Goal: Task Accomplishment & Management: Manage account settings

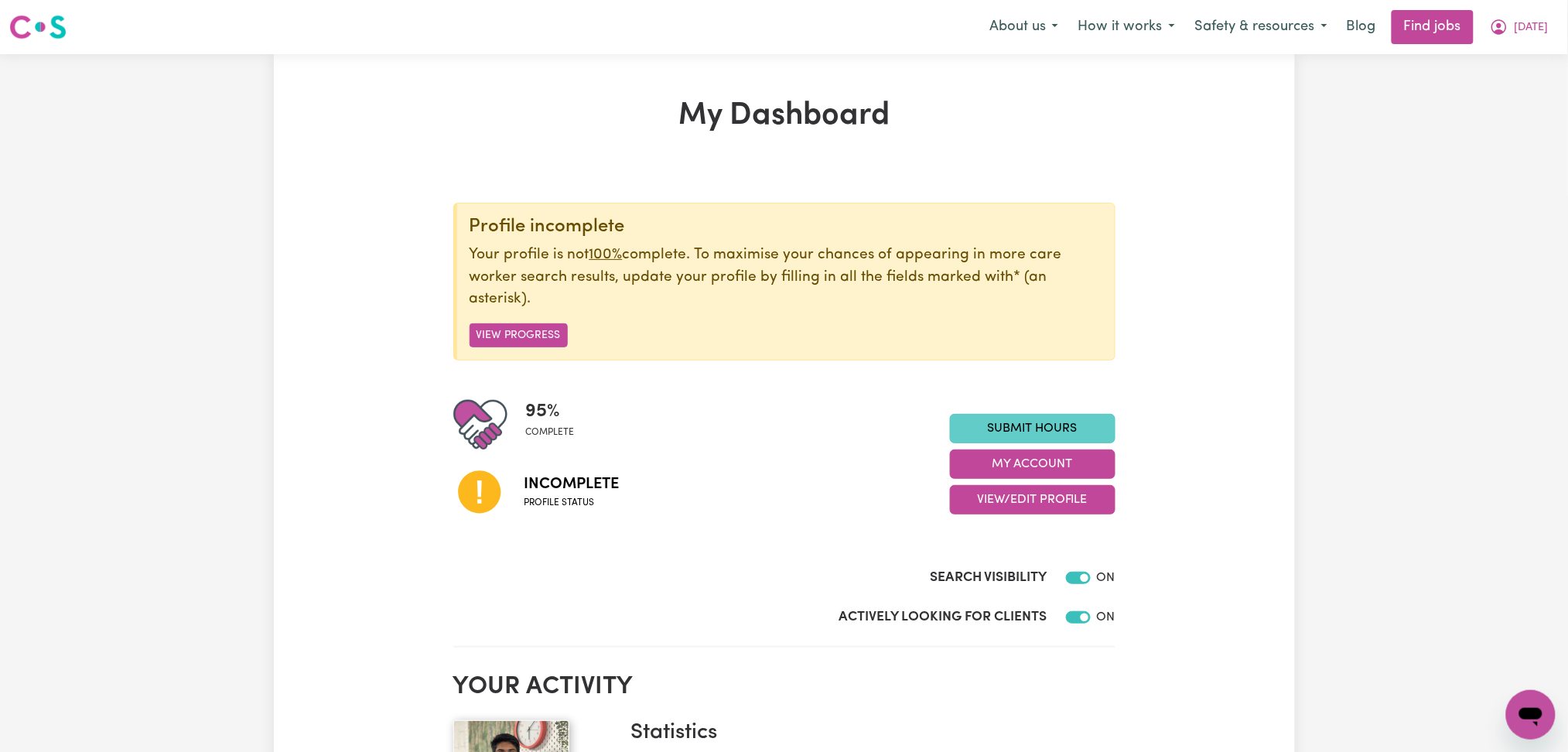
scroll to position [103, 0]
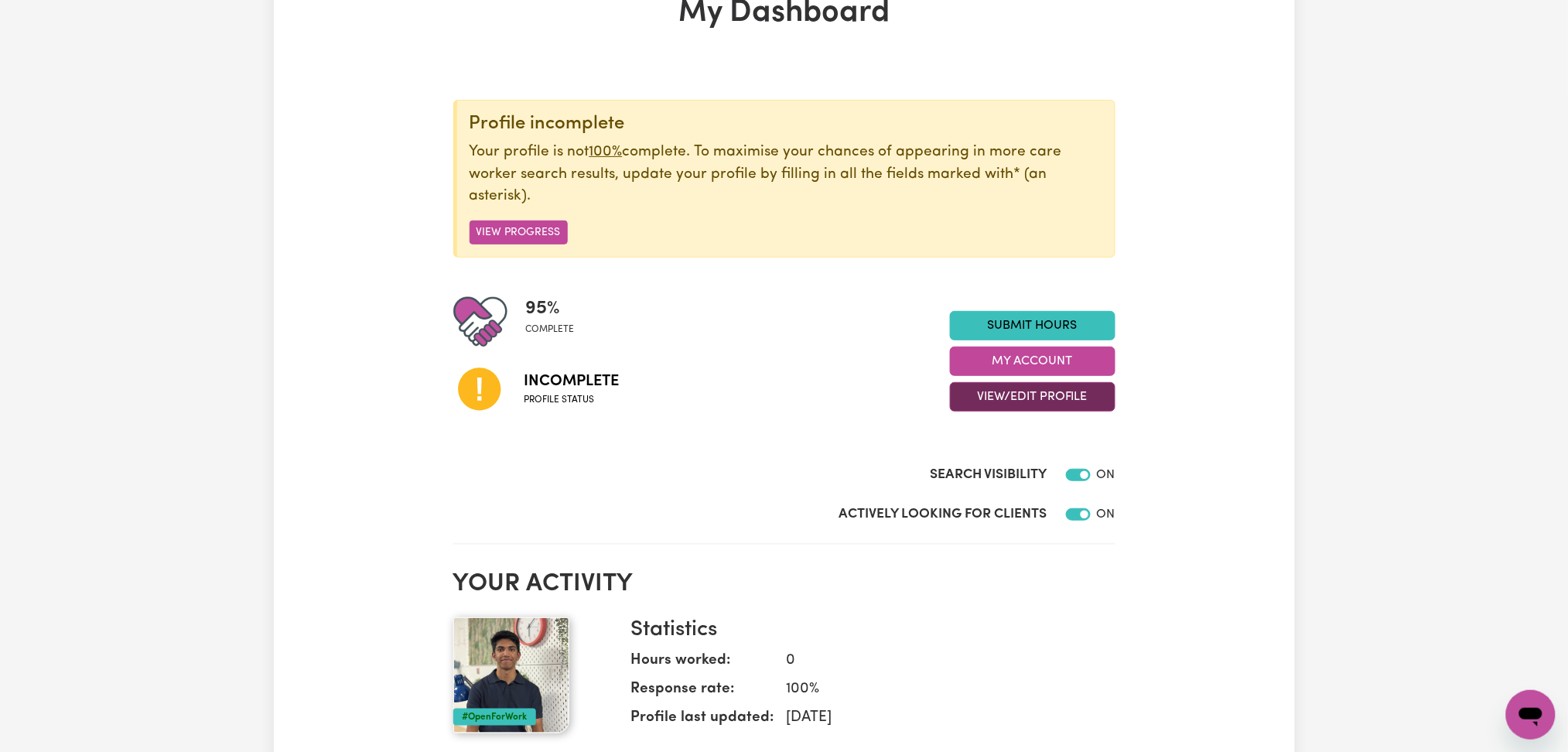
click at [969, 391] on button "View/Edit Profile" at bounding box center [1032, 397] width 165 height 29
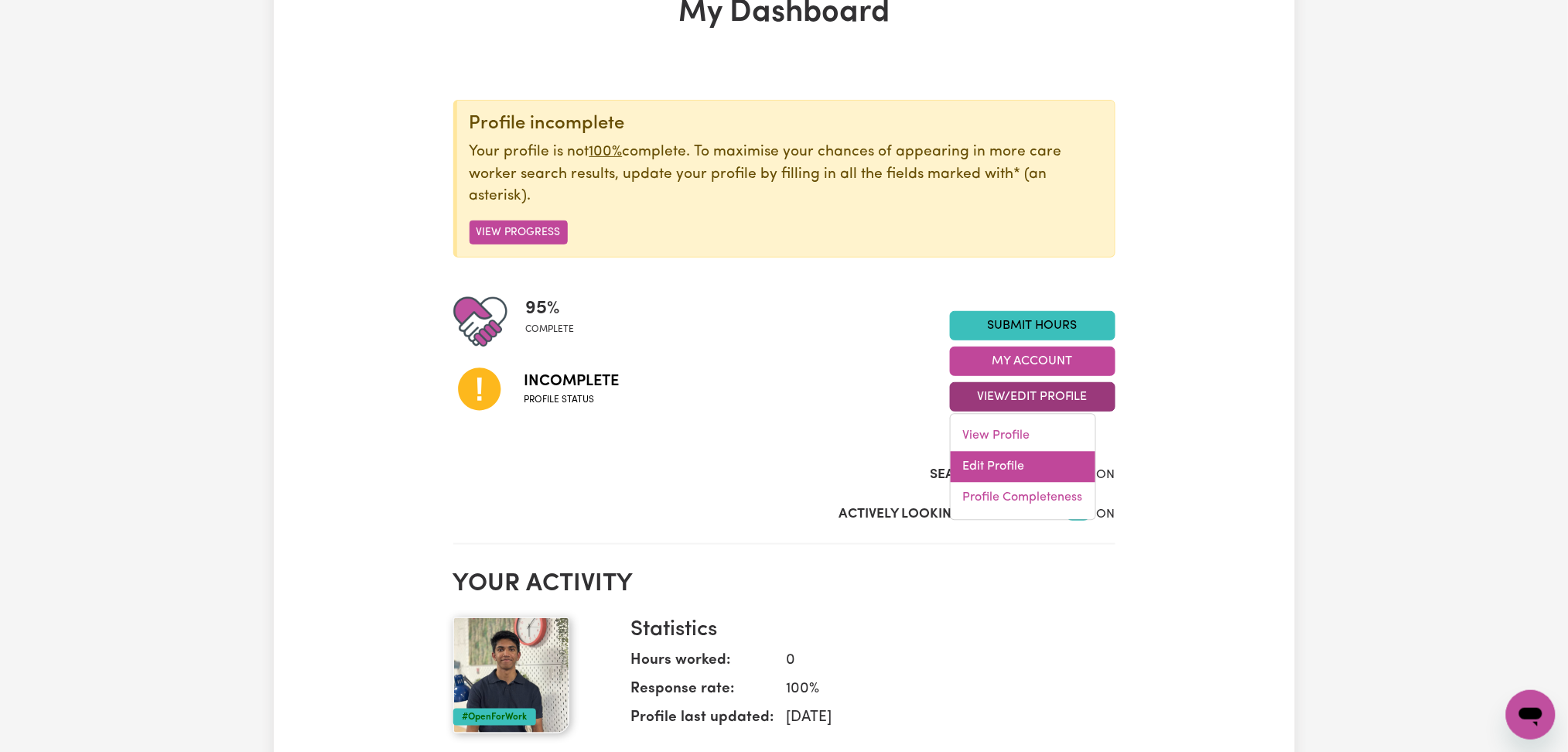
click at [973, 475] on link "Edit Profile" at bounding box center [1022, 468] width 145 height 31
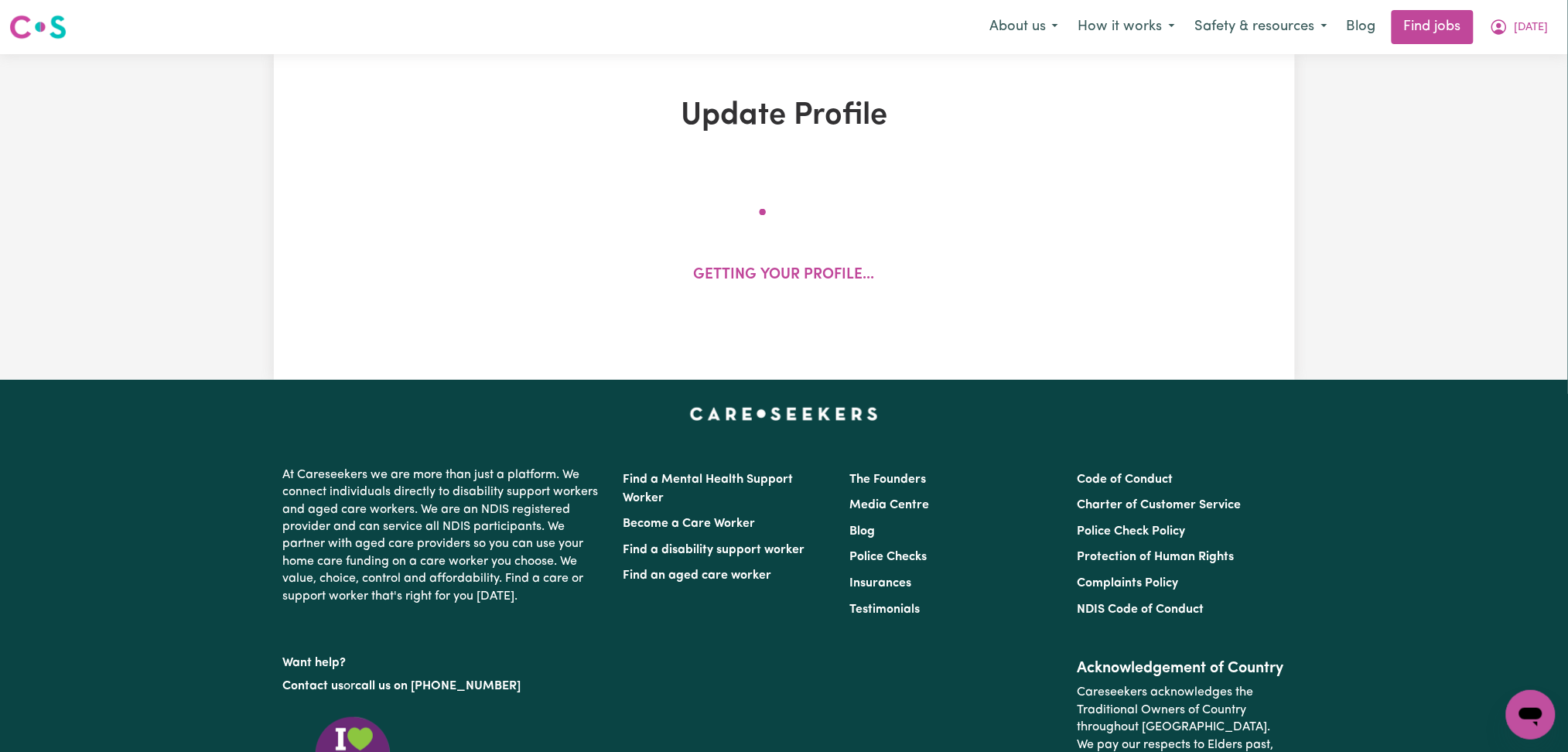
select select "[DEMOGRAPHIC_DATA]"
select select "[DEMOGRAPHIC_DATA] Citizen"
select select "Studying a healthcare related degree or qualification"
select select "60"
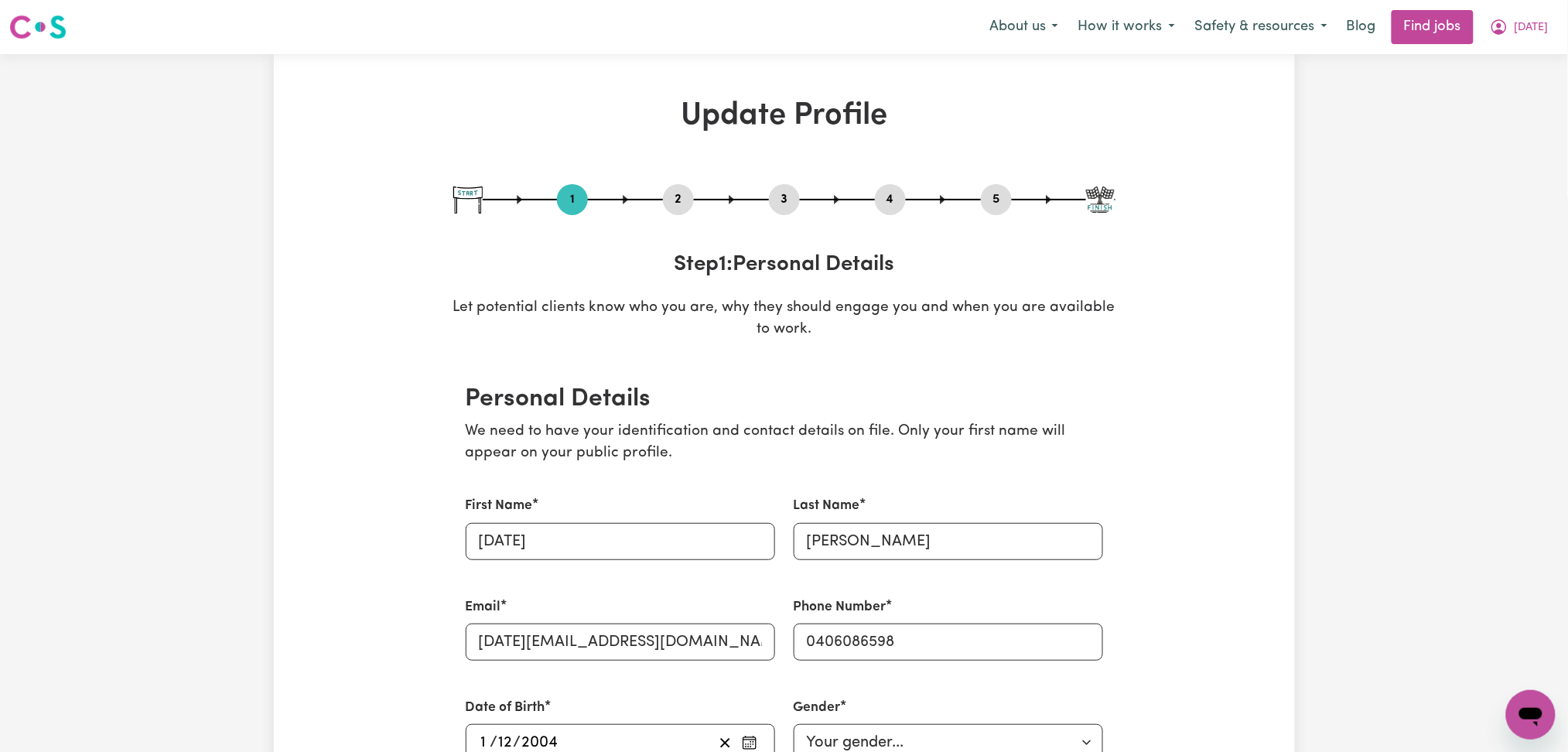
click at [894, 190] on button "4" at bounding box center [891, 199] width 31 height 20
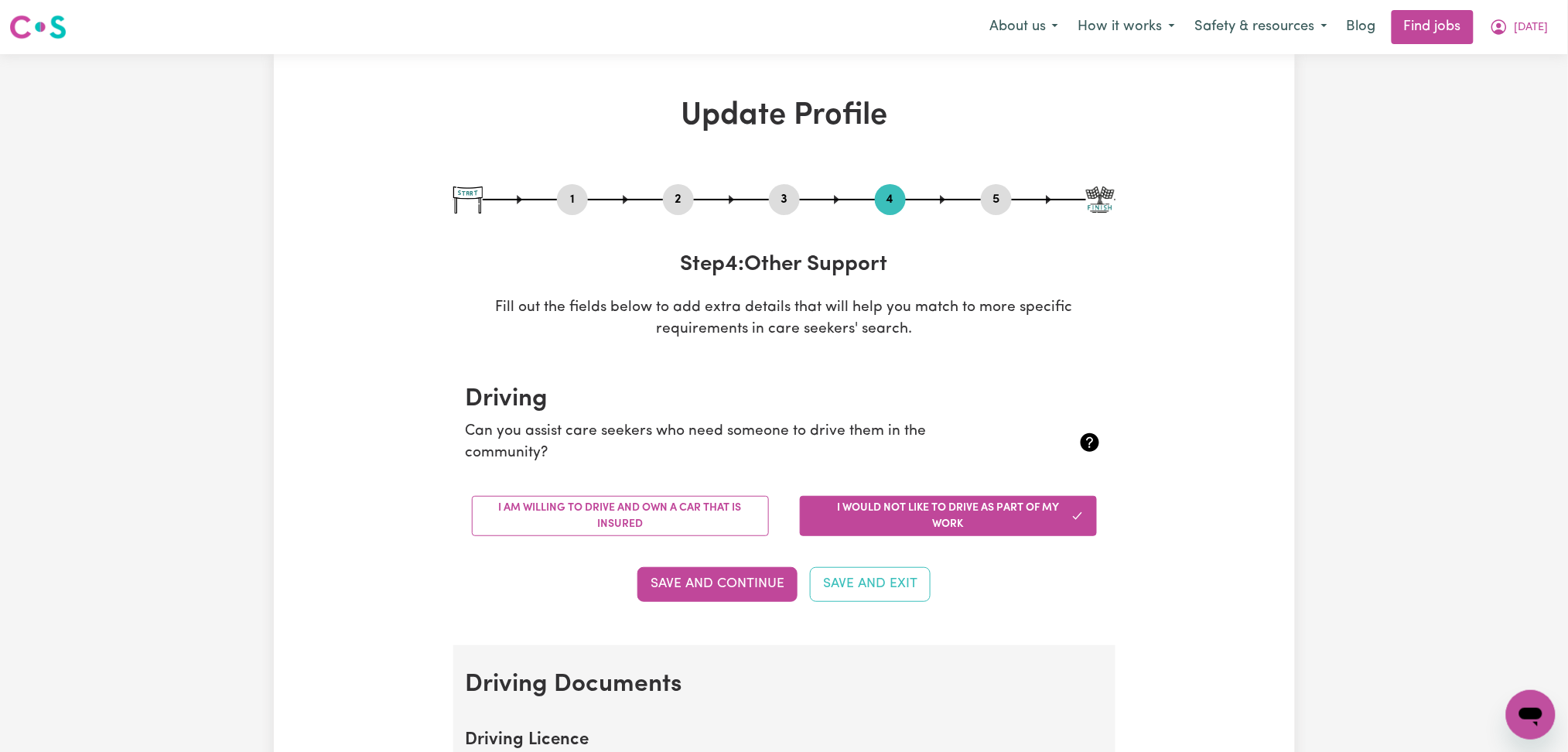
click at [775, 196] on button "3" at bounding box center [784, 199] width 31 height 20
select select "Certificate III (Individual Support)"
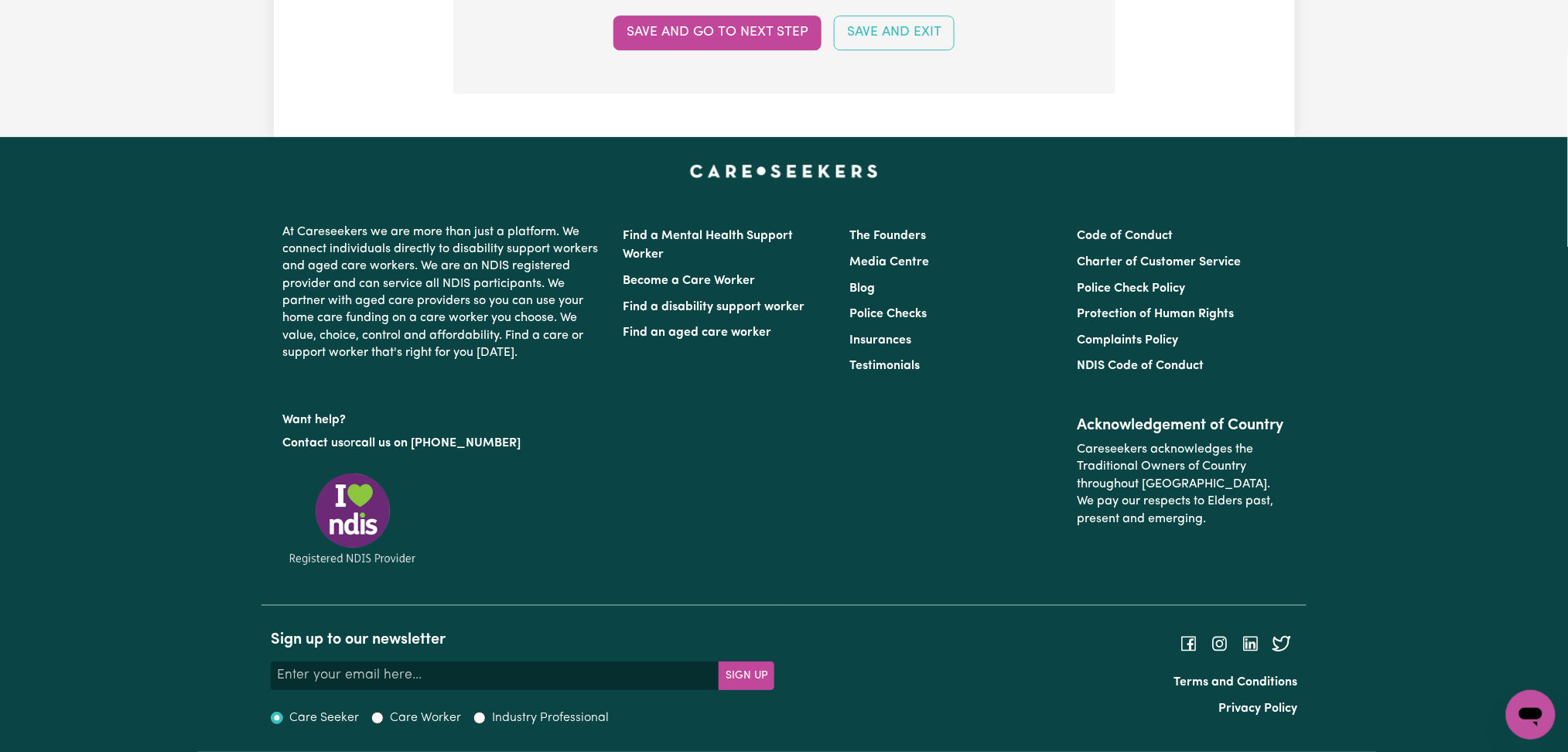
scroll to position [3581, 0]
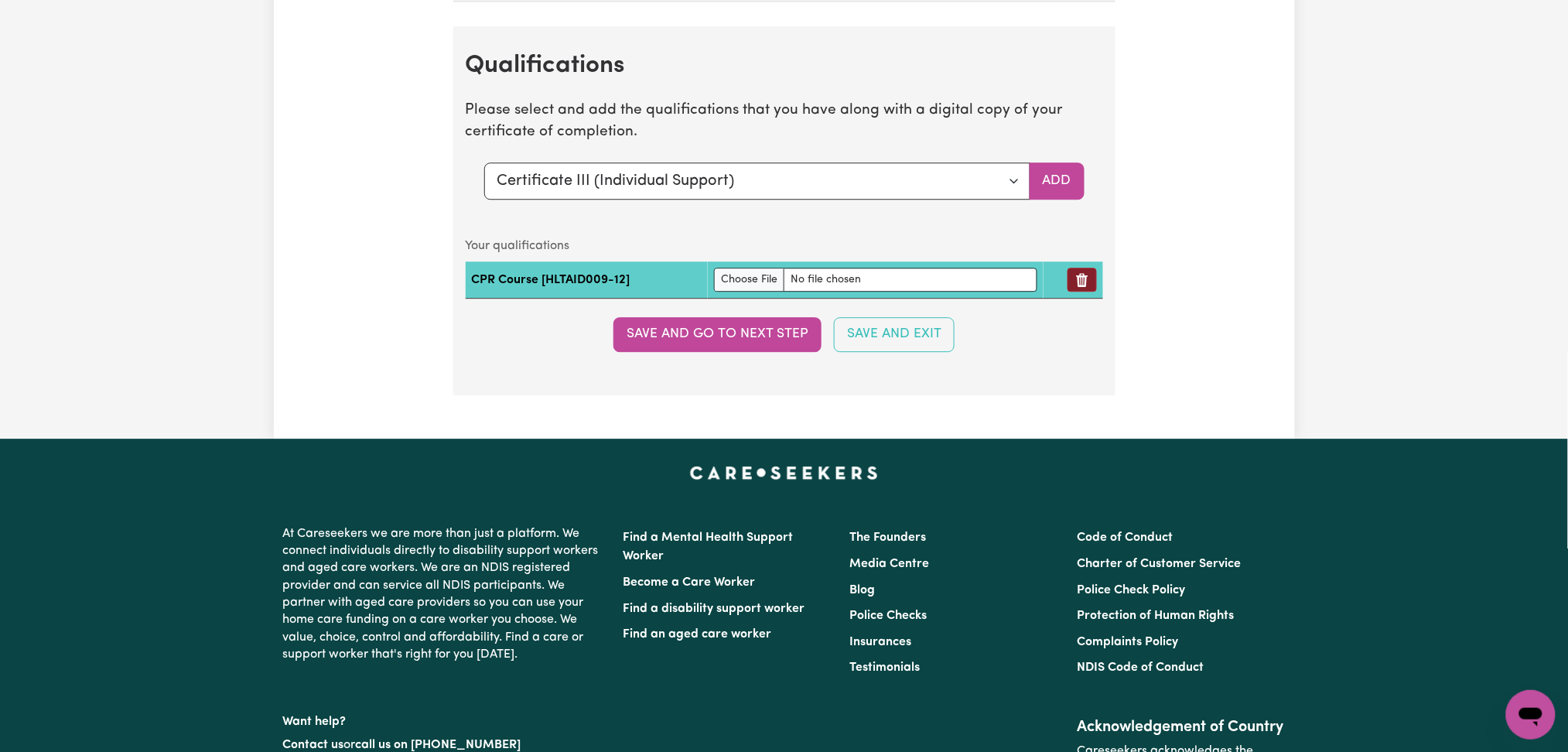
click at [1082, 277] on button "Remove qualification" at bounding box center [1082, 280] width 29 height 24
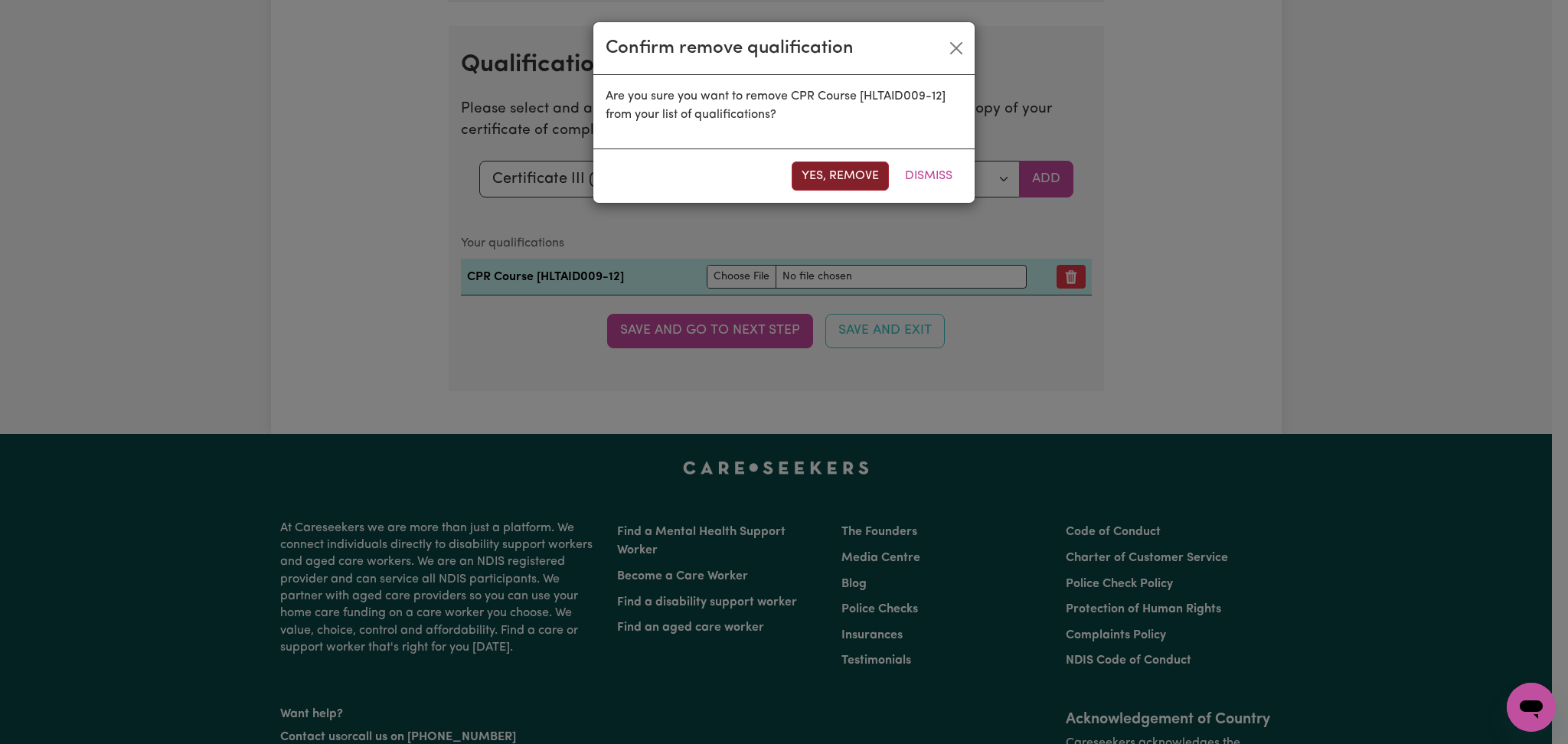
click at [866, 179] on button "Yes, remove" at bounding box center [840, 176] width 97 height 29
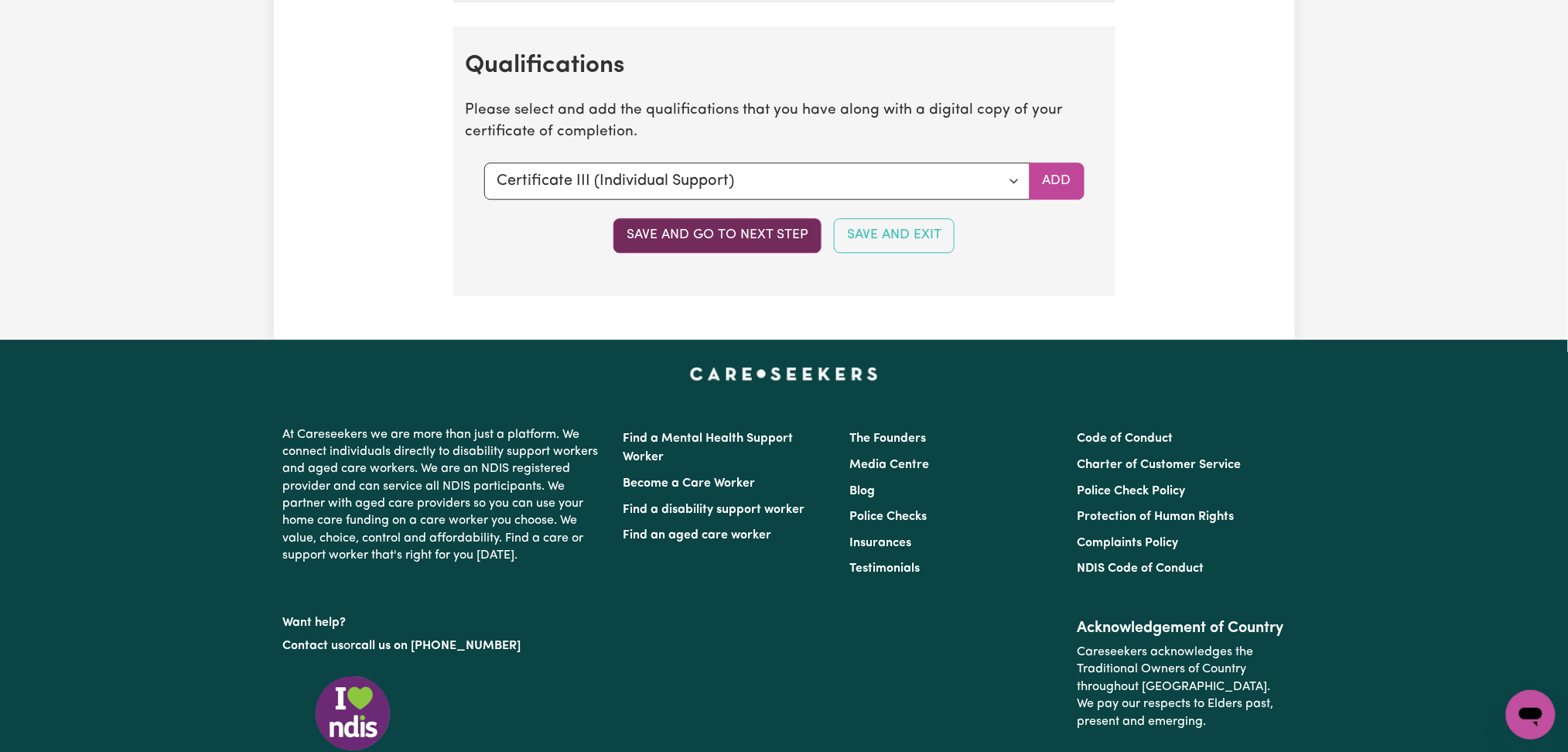
click at [723, 239] on button "Save and go to next step" at bounding box center [717, 236] width 208 height 34
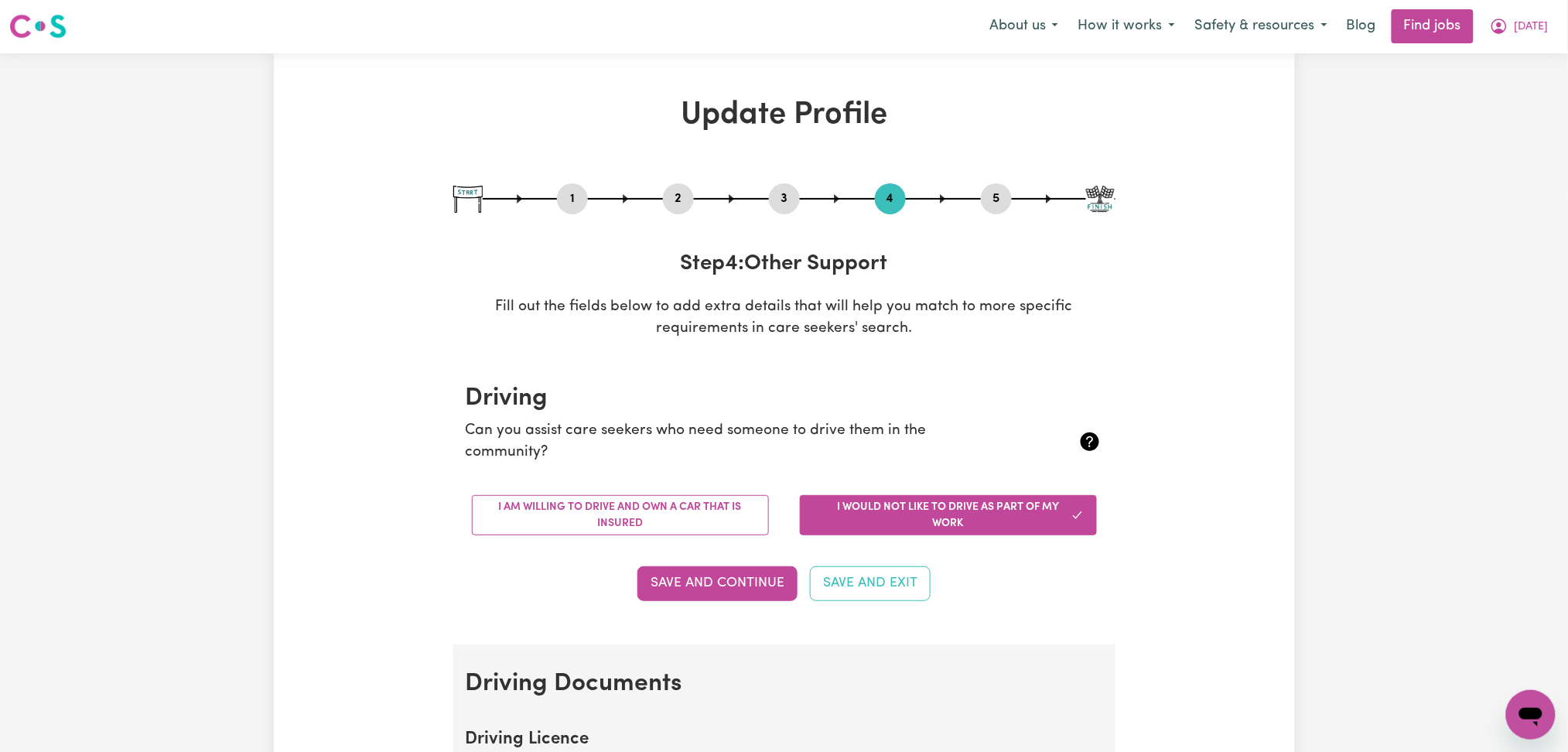
scroll to position [0, 0]
click at [657, 204] on div "1 2 3 4 5" at bounding box center [784, 200] width 662 height 31
drag, startPoint x: 677, startPoint y: 199, endPoint x: 575, endPoint y: 301, distance: 144.2
click at [677, 199] on button "2" at bounding box center [678, 199] width 31 height 20
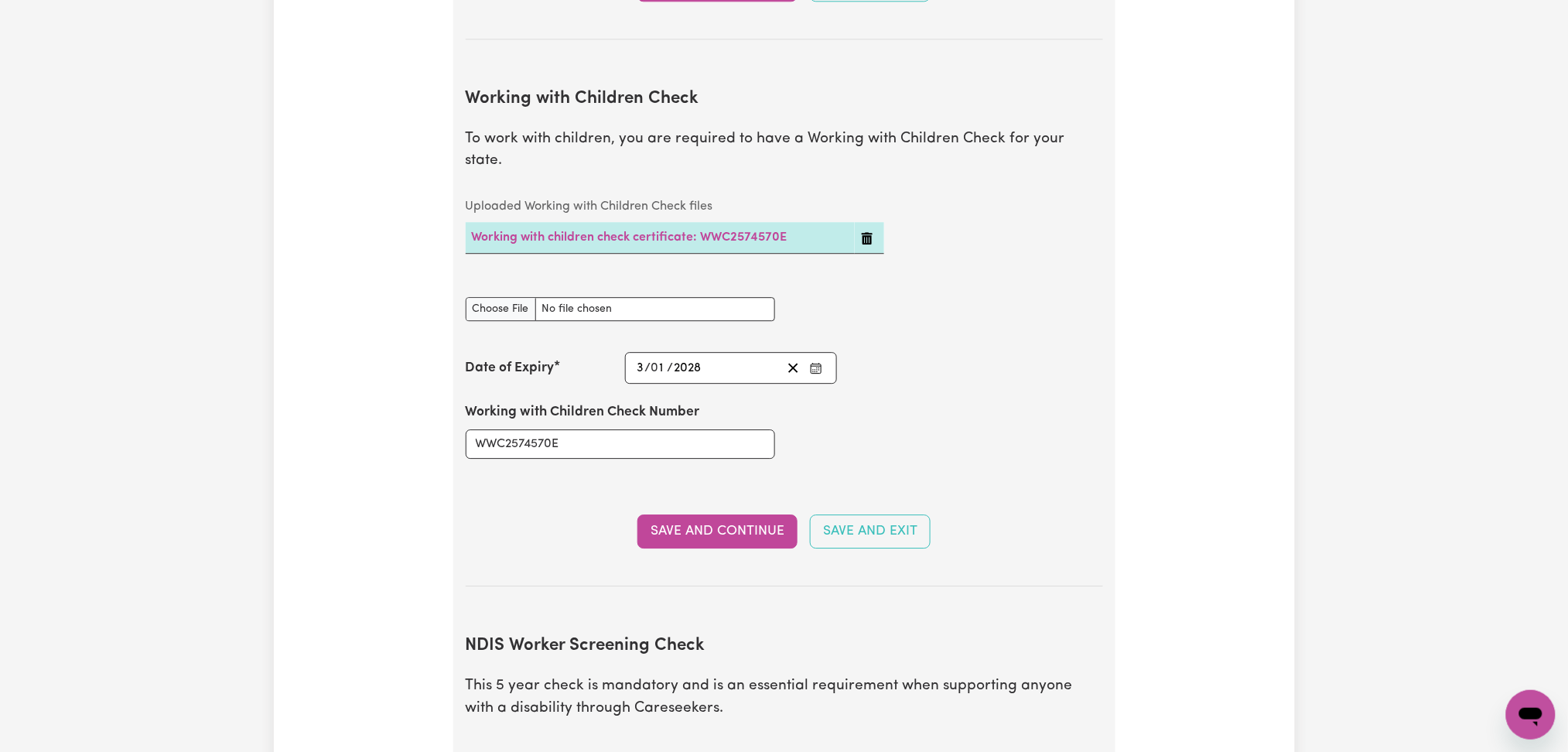
scroll to position [1857, 0]
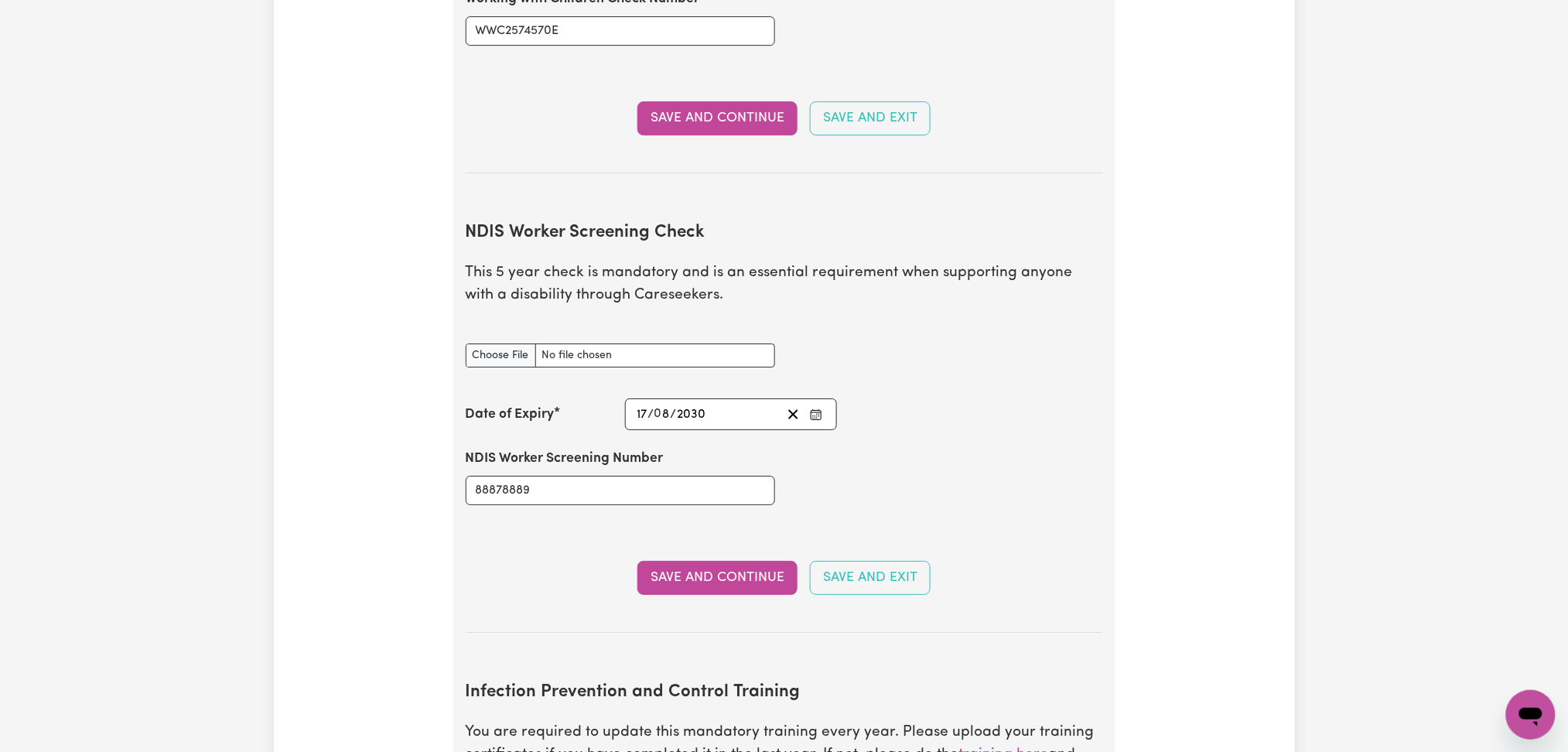
click at [527, 343] on input "NDIS Worker Screening Check document" at bounding box center [620, 355] width 309 height 24
type input "C:\fakepath\[PERSON_NAME] [PERSON_NAME] NDIS 88878889 - 17082030.png"
click at [742, 561] on button "Save and Continue" at bounding box center [717, 578] width 160 height 34
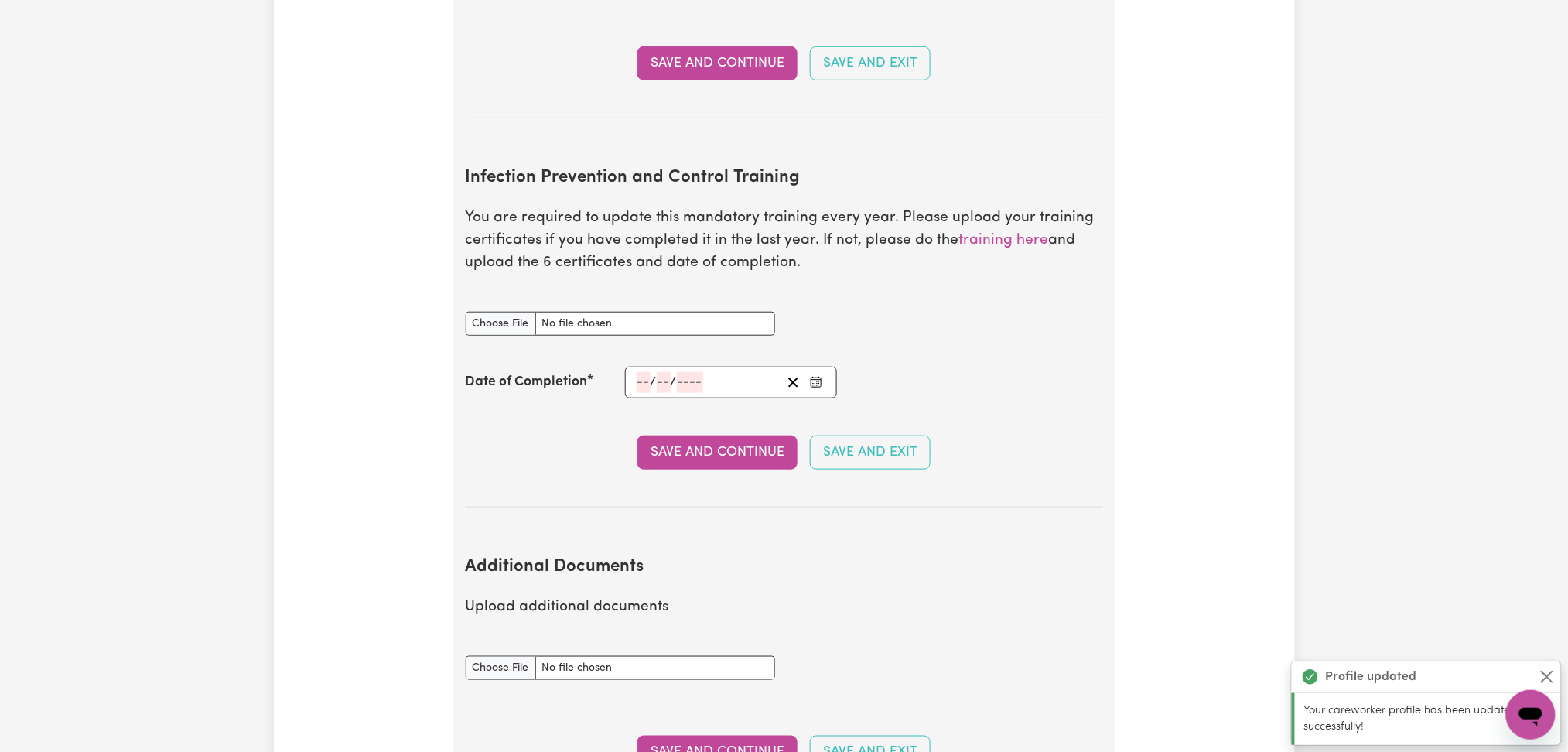
scroll to position [2496, 0]
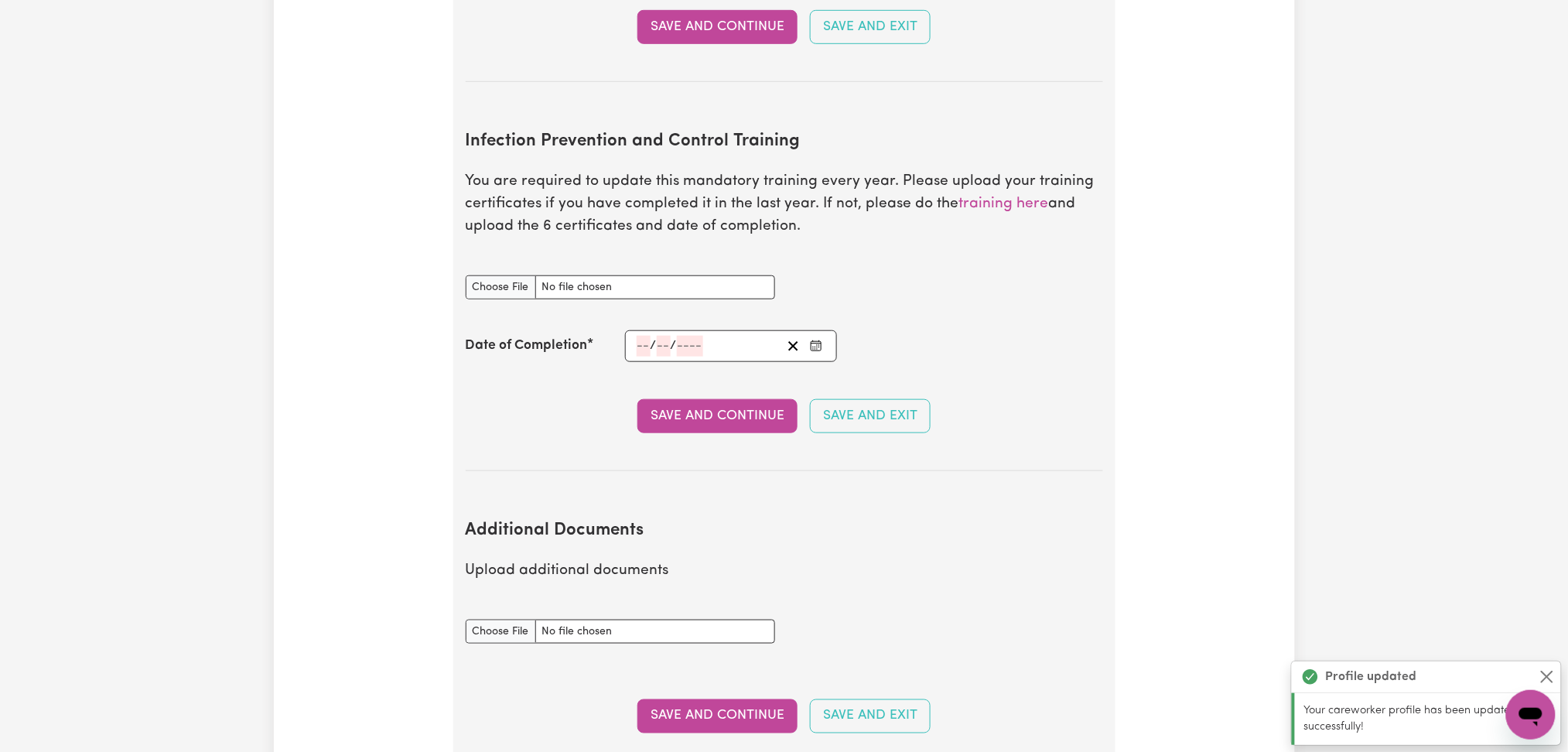
click at [817, 340] on icon "Enter the Date of Completion of your Infection Prevention and Control Training" at bounding box center [816, 346] width 12 height 12
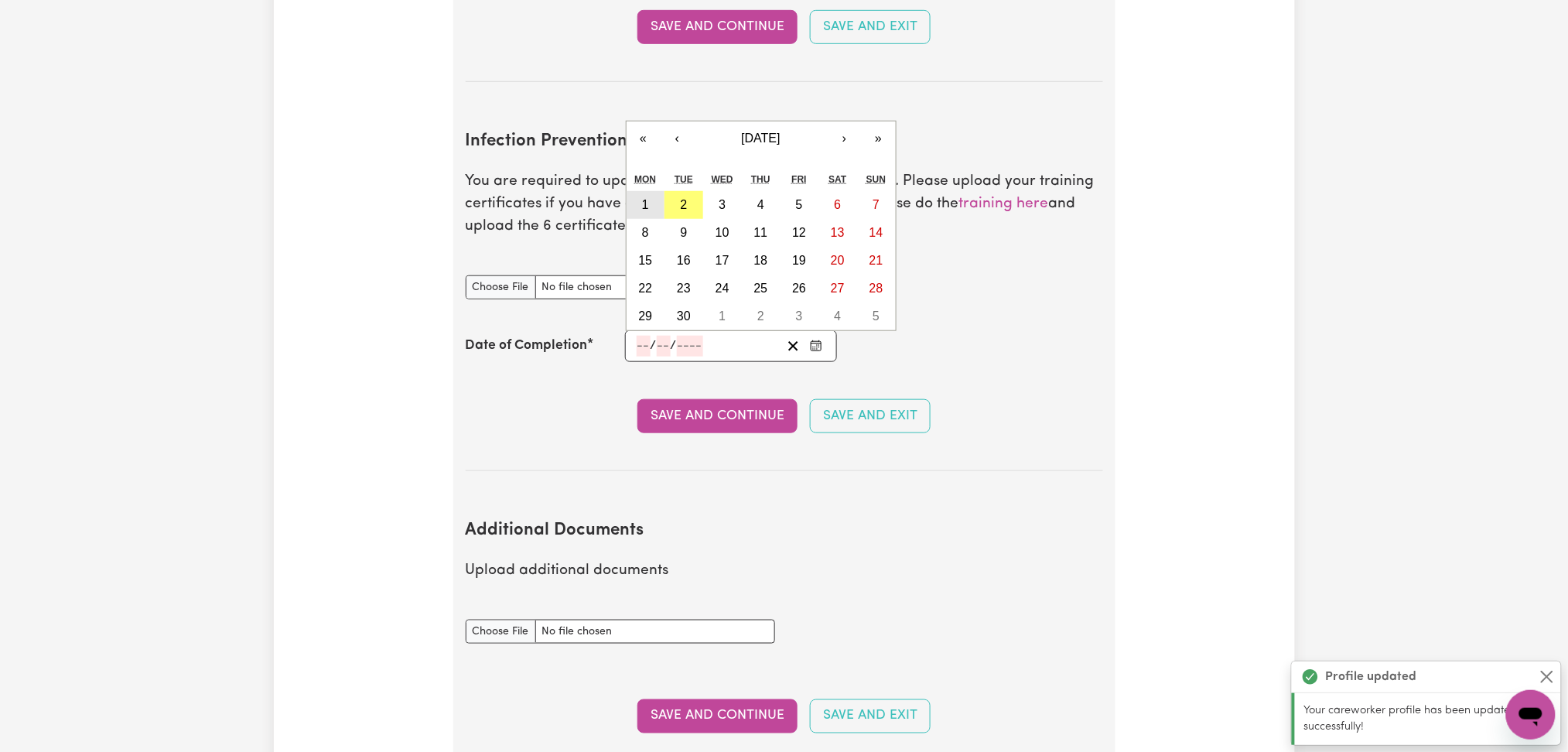
click at [651, 191] on button "1" at bounding box center [646, 205] width 39 height 28
type input "[DATE]"
type input "1"
type input "9"
type input "2025"
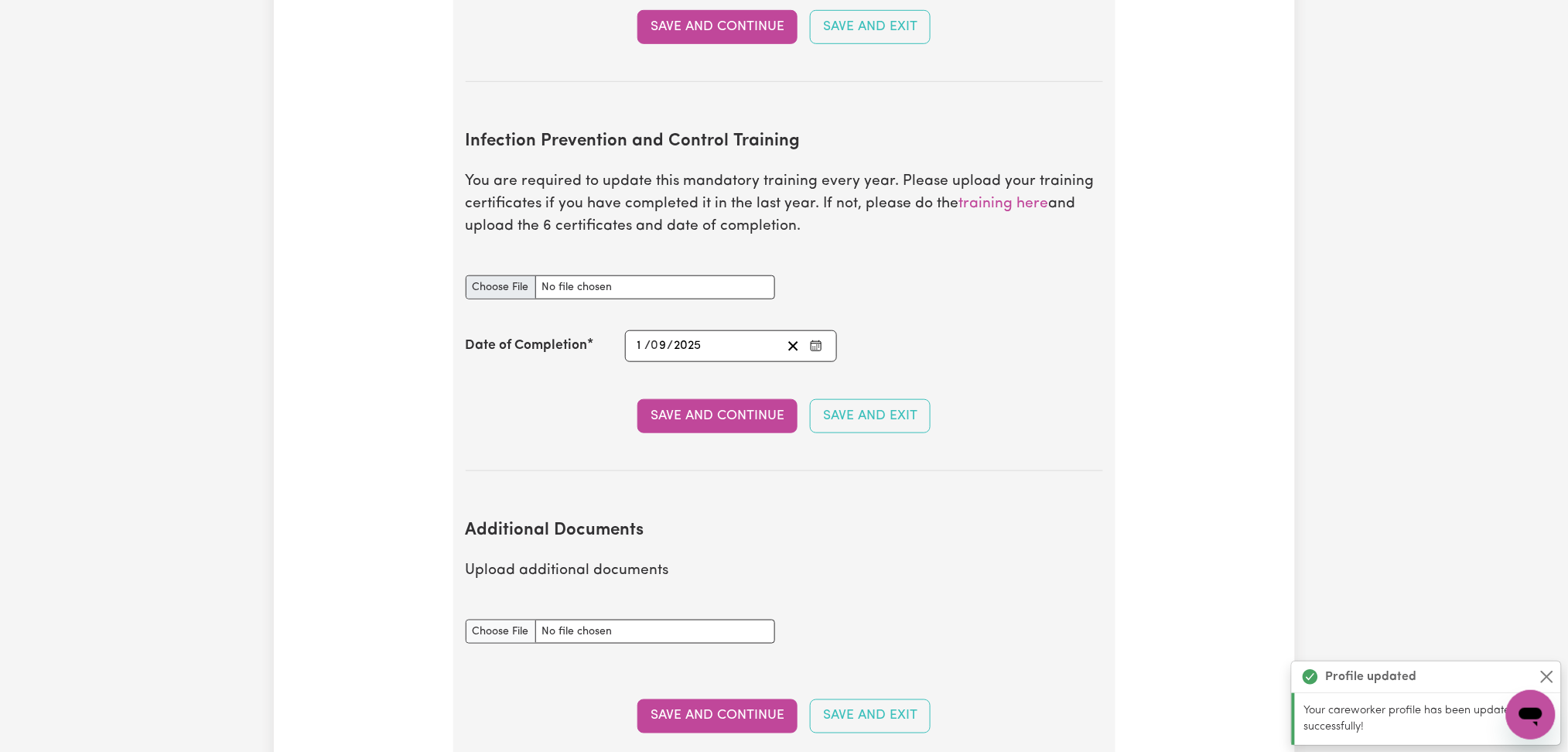
click at [477, 258] on div "Infection Prevention and Control Training document" at bounding box center [620, 278] width 309 height 43
click at [480, 276] on input "Infection Prevention and Control Training document" at bounding box center [620, 288] width 309 height 24
type input "C:\fakepath\[PERSON_NAME] [PERSON_NAME] Infection Prevention and Control Traini…"
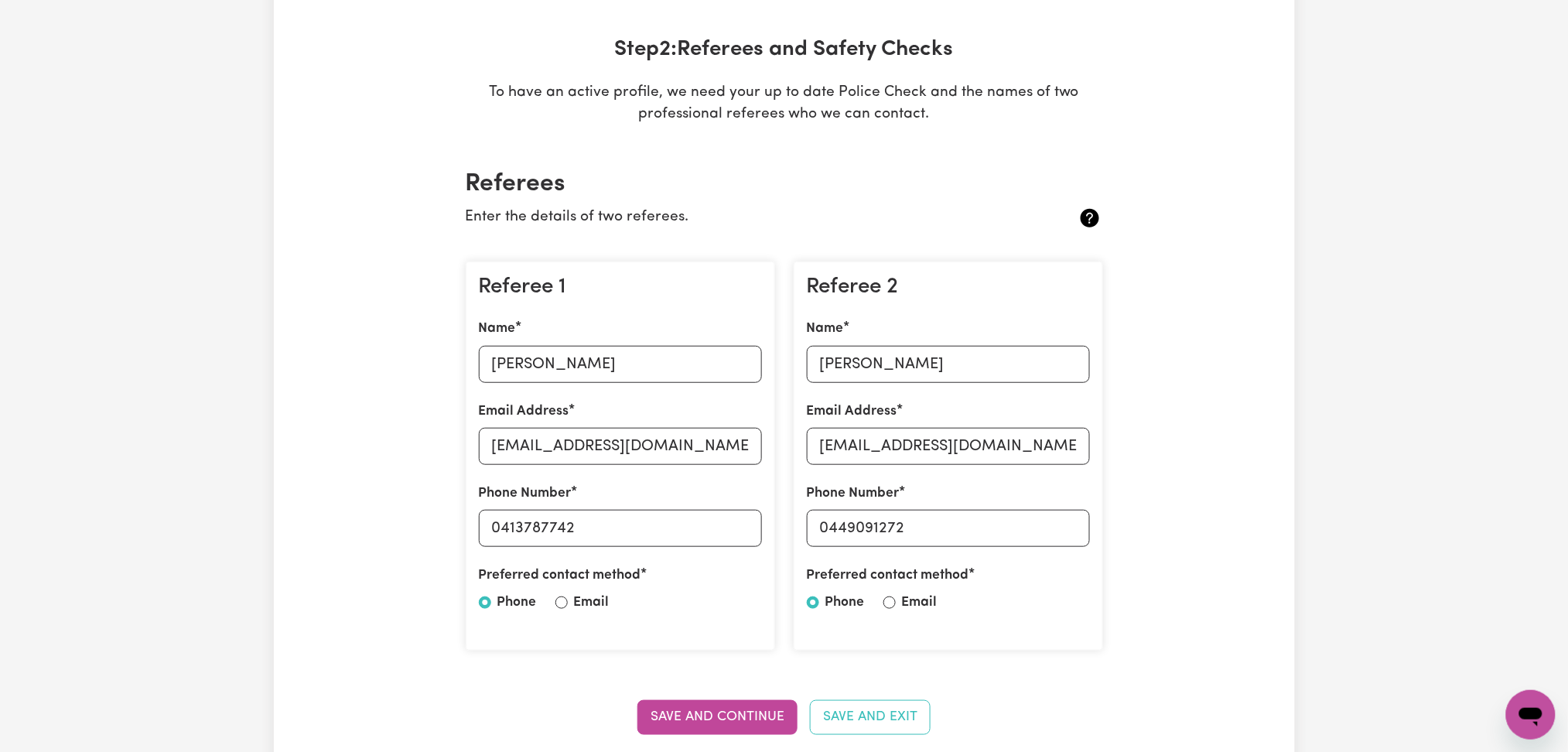
scroll to position [0, 0]
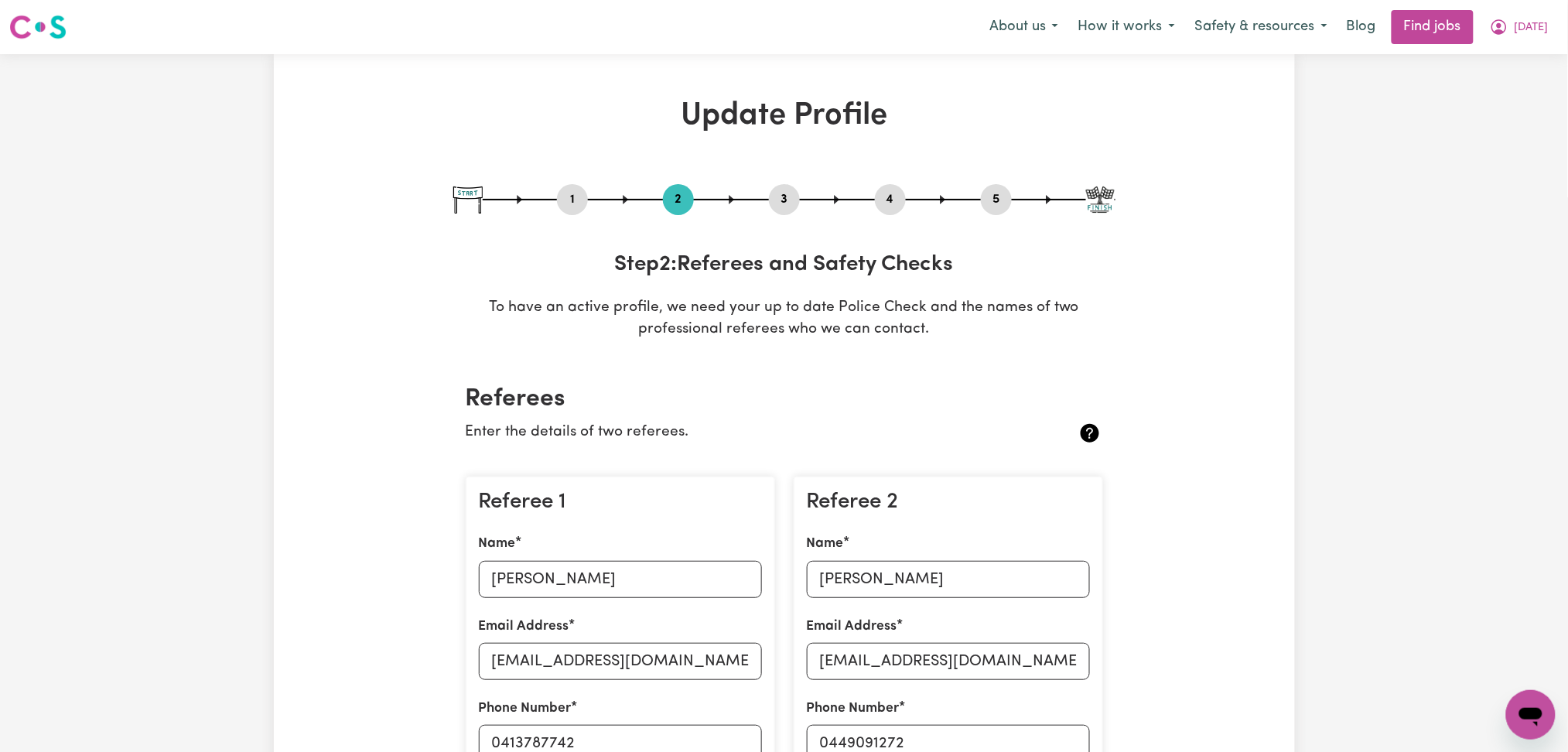
click at [895, 196] on button "4" at bounding box center [891, 199] width 31 height 20
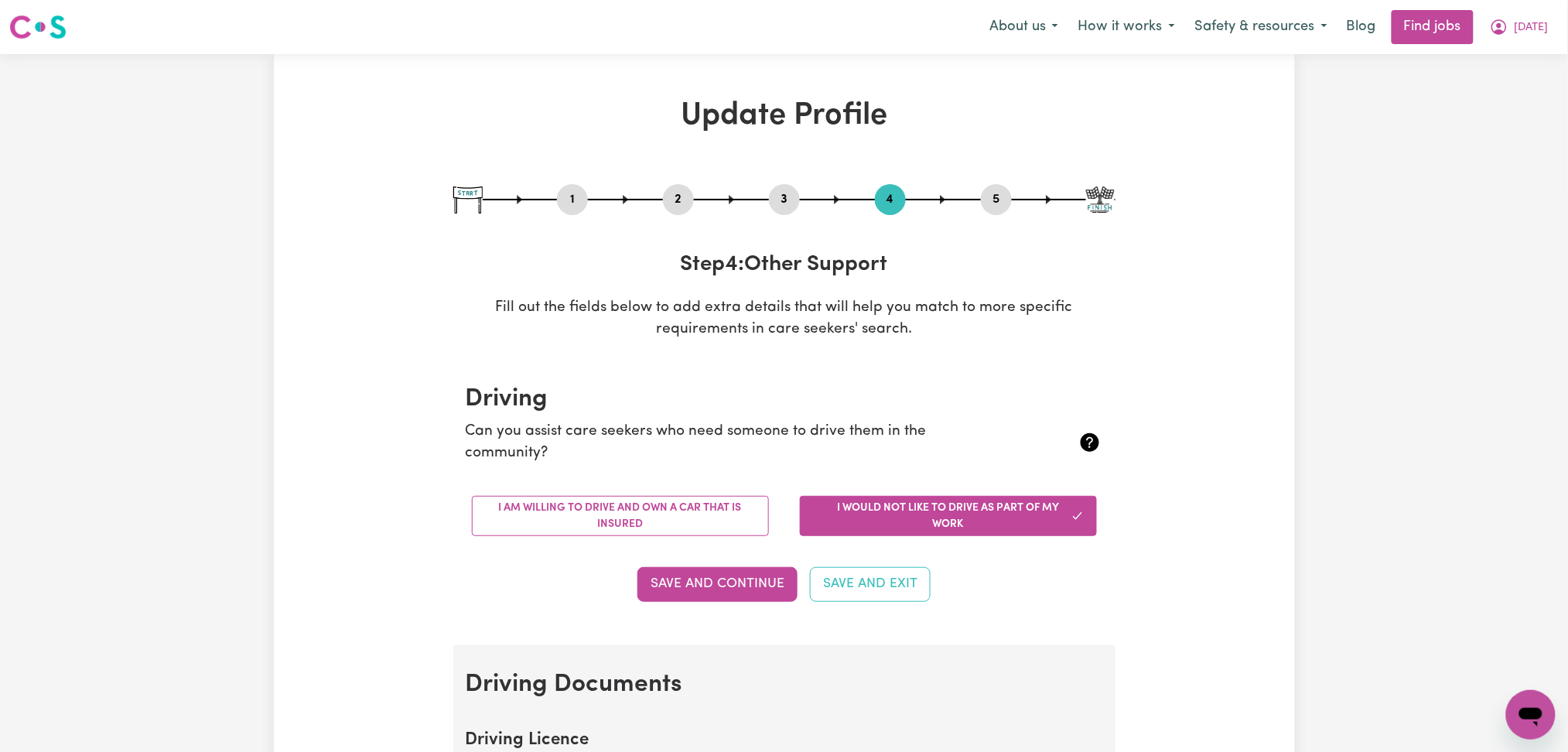
click at [1004, 199] on button "5" at bounding box center [997, 199] width 31 height 20
select select "I am working in another industry"
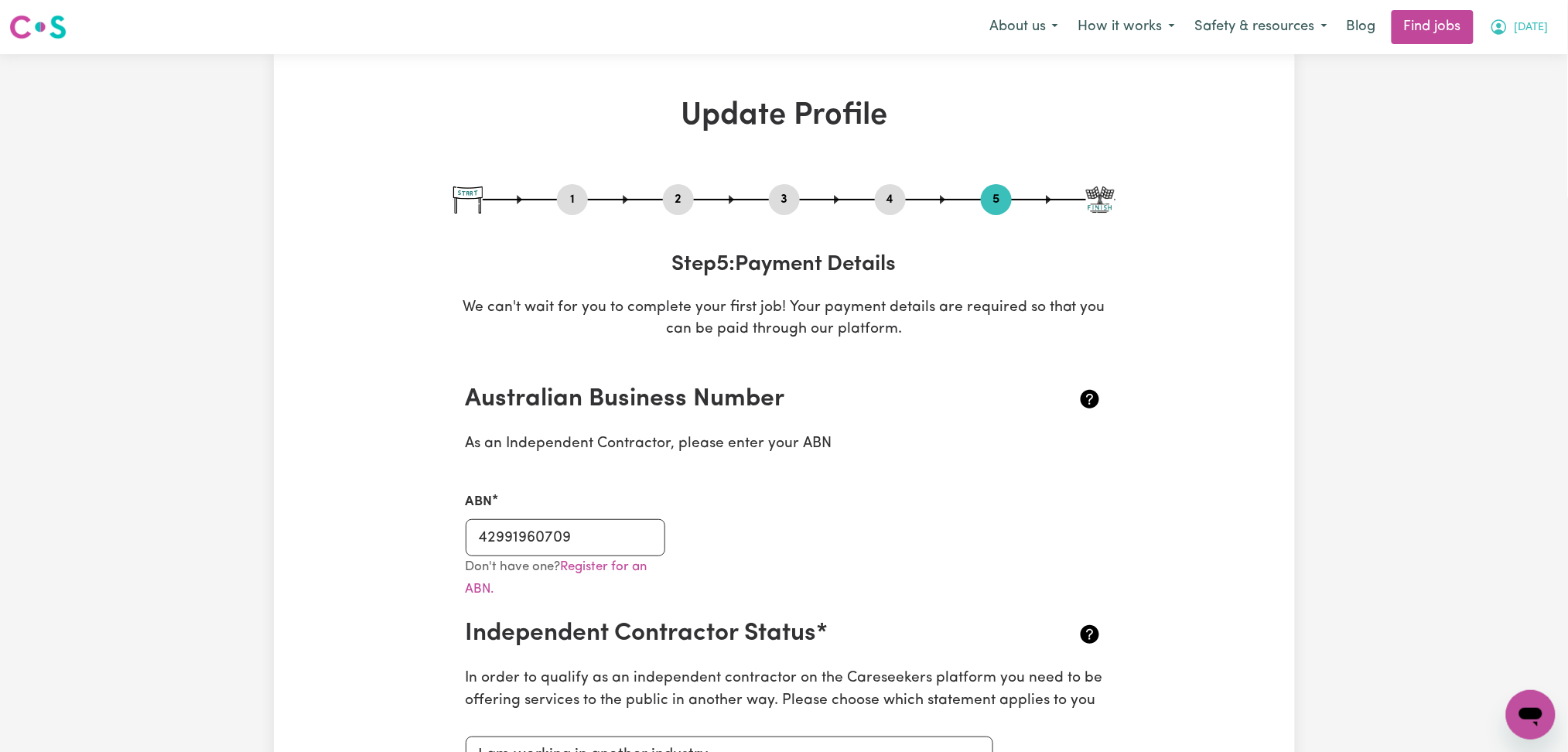
click at [1501, 35] on icon "My Account" at bounding box center [1499, 27] width 15 height 15
click at [1501, 106] on link "Logout" at bounding box center [1497, 118] width 122 height 29
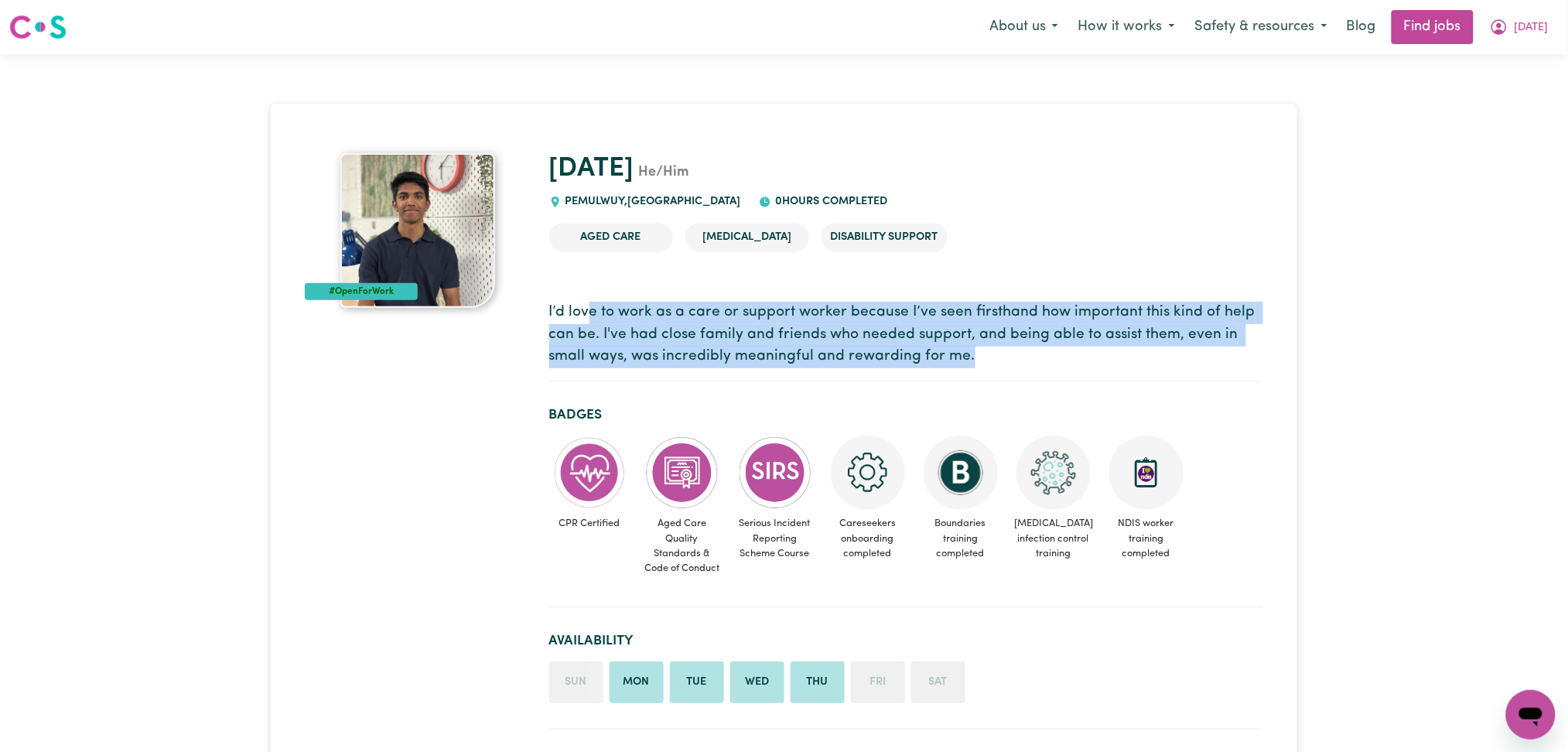
drag, startPoint x: 588, startPoint y: 313, endPoint x: 1011, endPoint y: 373, distance: 427.2
click at [1009, 371] on section "I’d love to work as a care or support worker because I’ve seen firsthand how im…" at bounding box center [906, 336] width 714 height 93
click at [1015, 379] on section "I’d love to work as a care or support worker because I’ve seen firsthand how im…" at bounding box center [906, 336] width 714 height 93
